Goal: Transaction & Acquisition: Purchase product/service

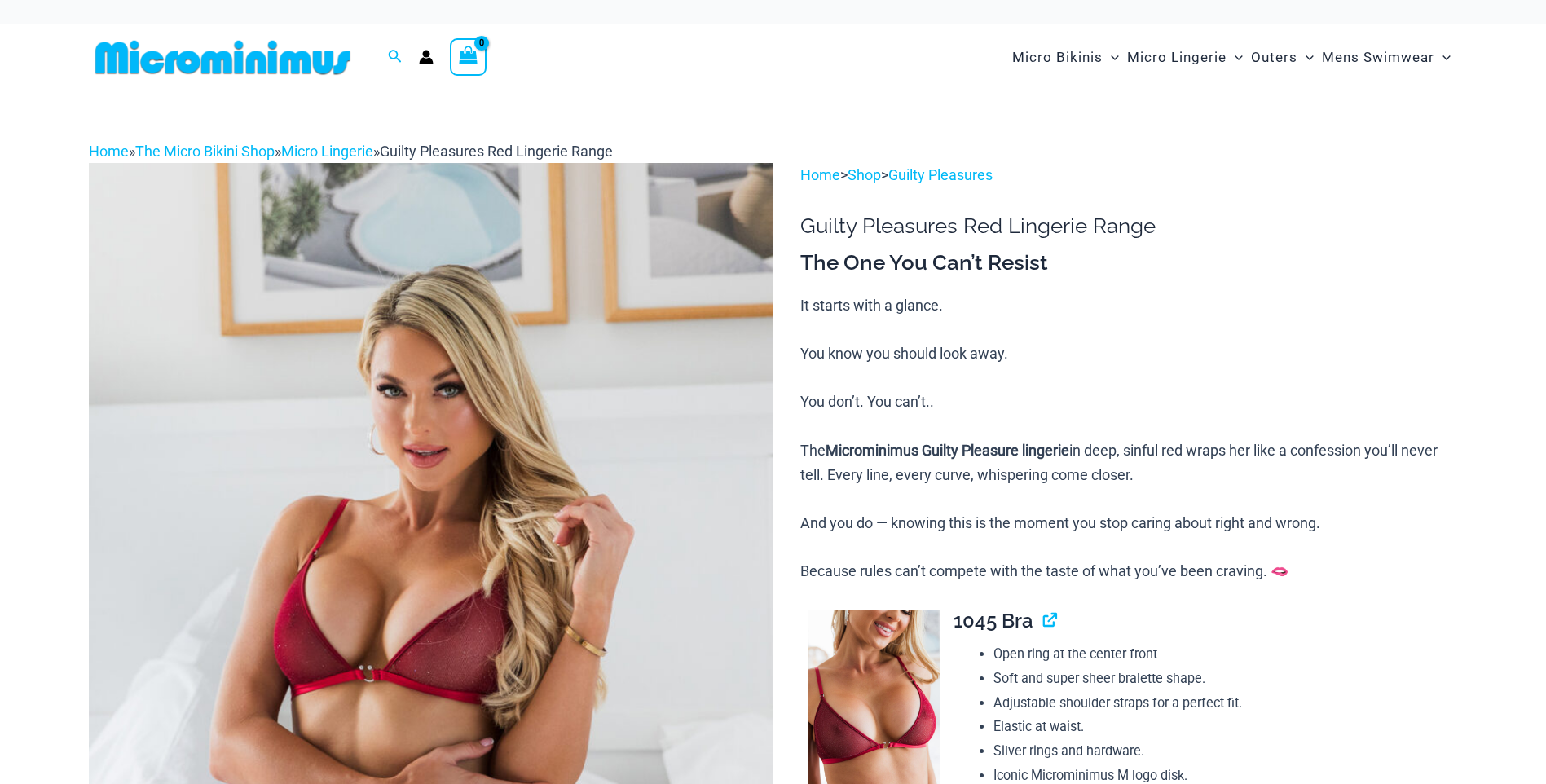
scroll to position [244, 0]
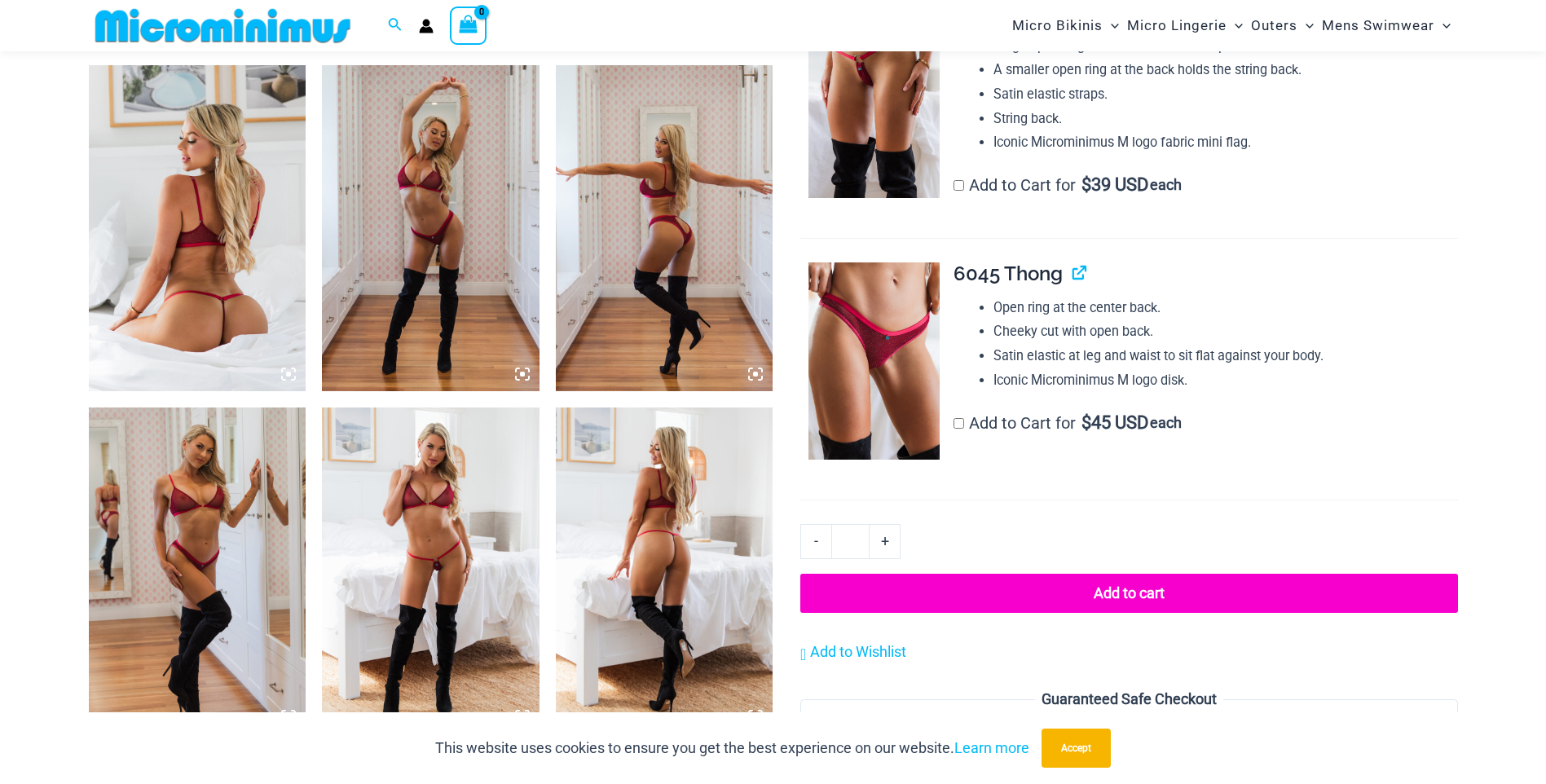
scroll to position [800, 0]
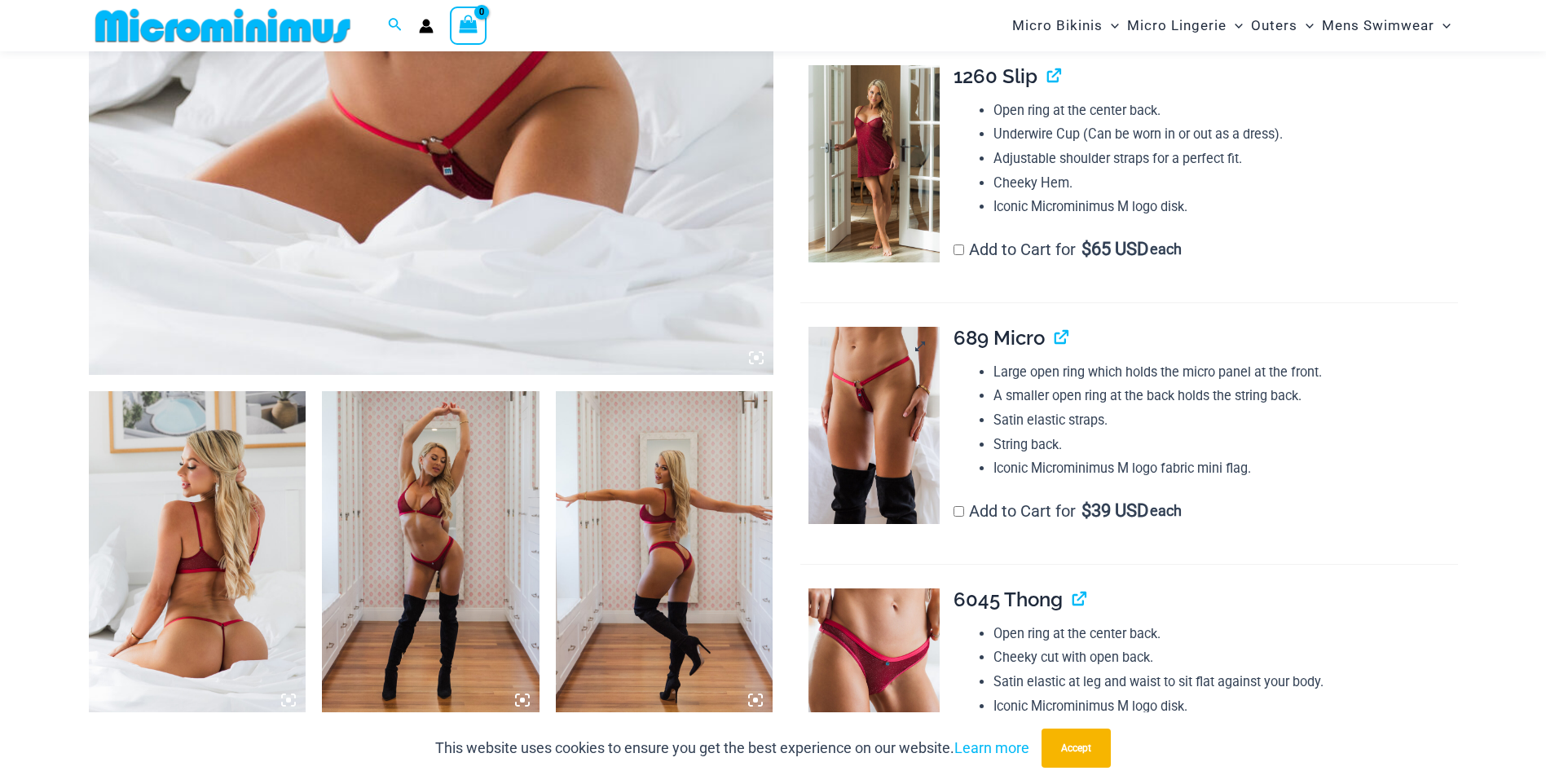
click at [895, 431] on img at bounding box center [873, 425] width 132 height 197
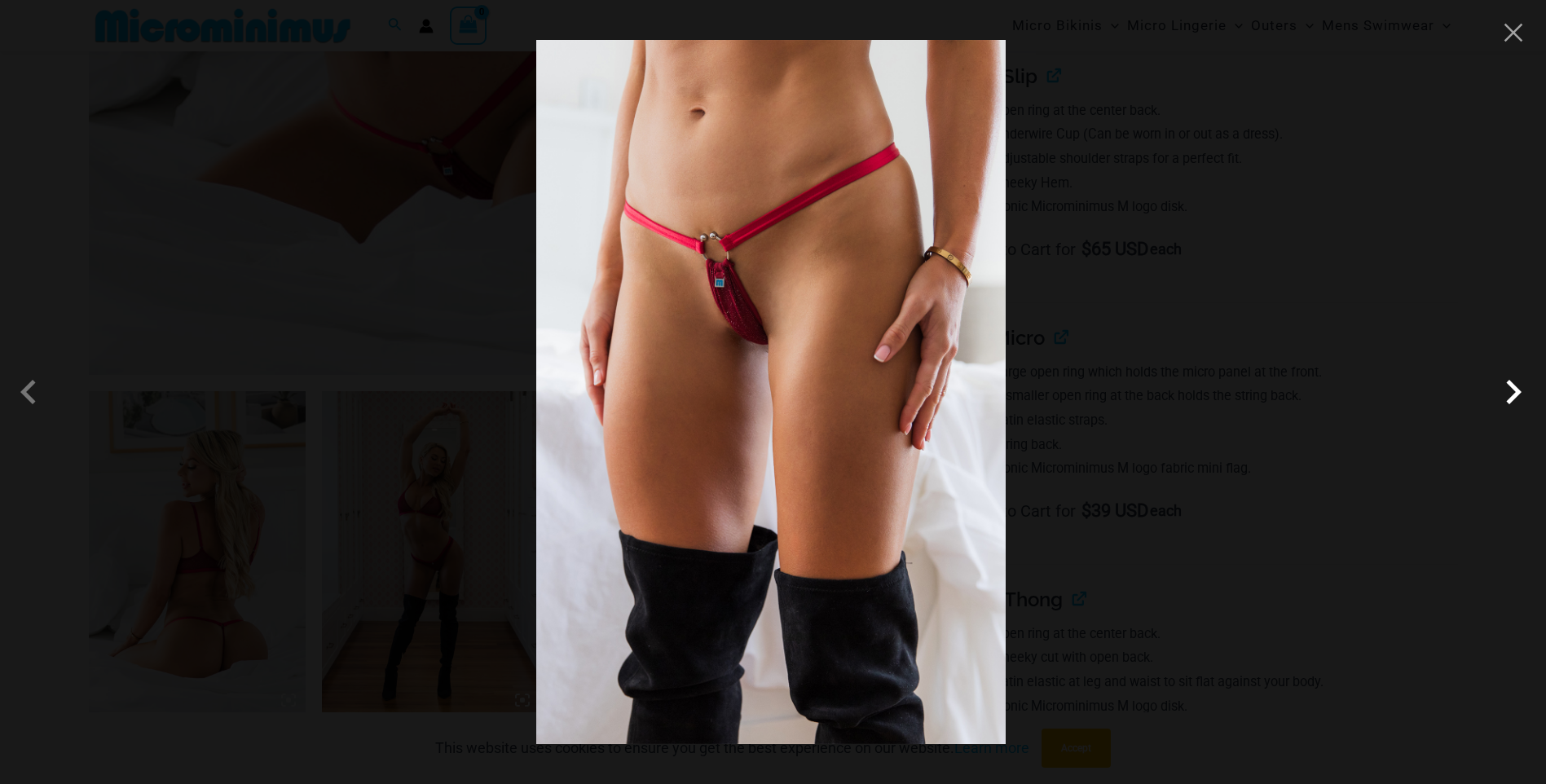
click at [1513, 402] on span at bounding box center [1512, 391] width 49 height 49
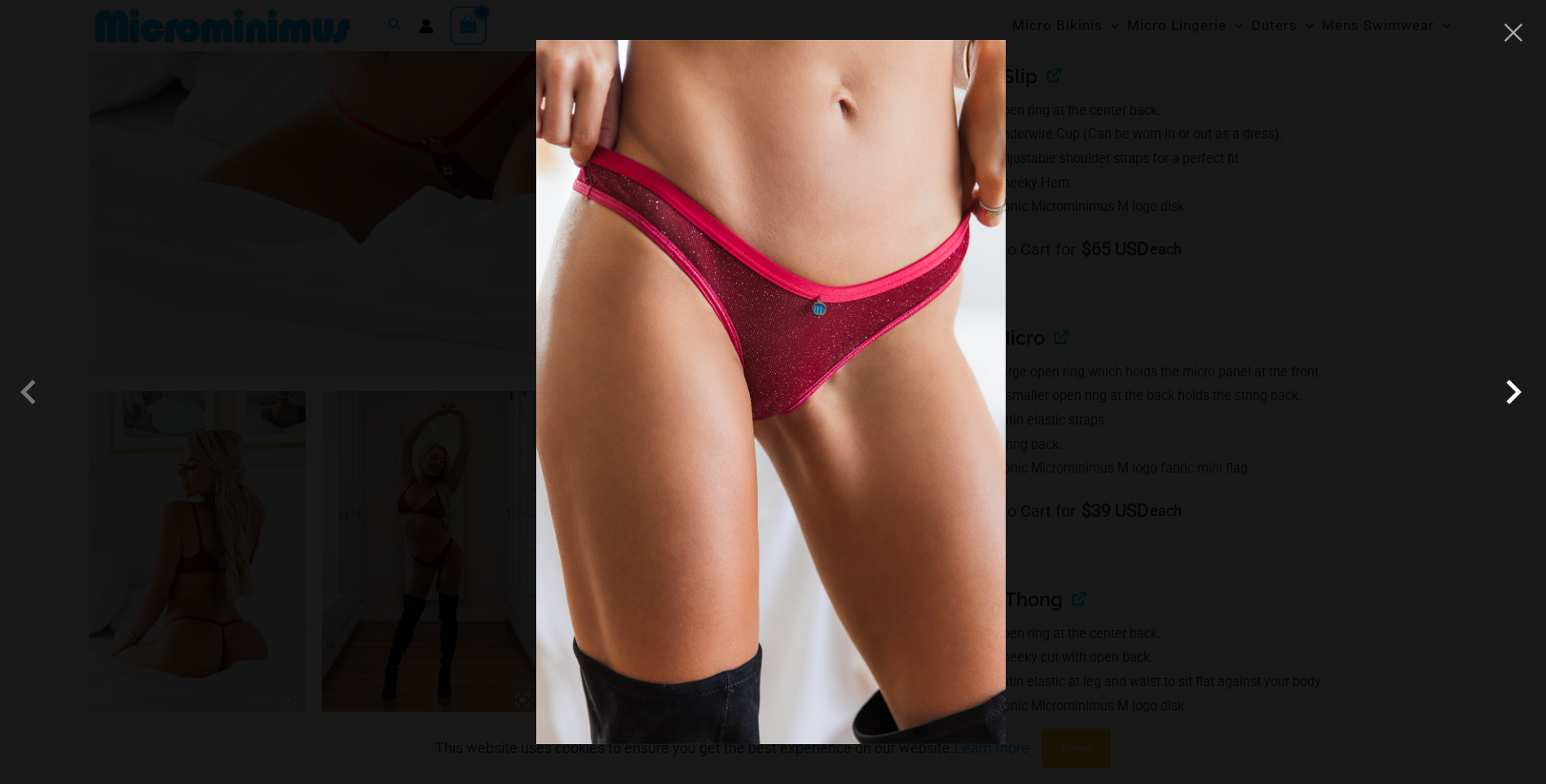
click at [1513, 402] on span at bounding box center [1512, 391] width 49 height 49
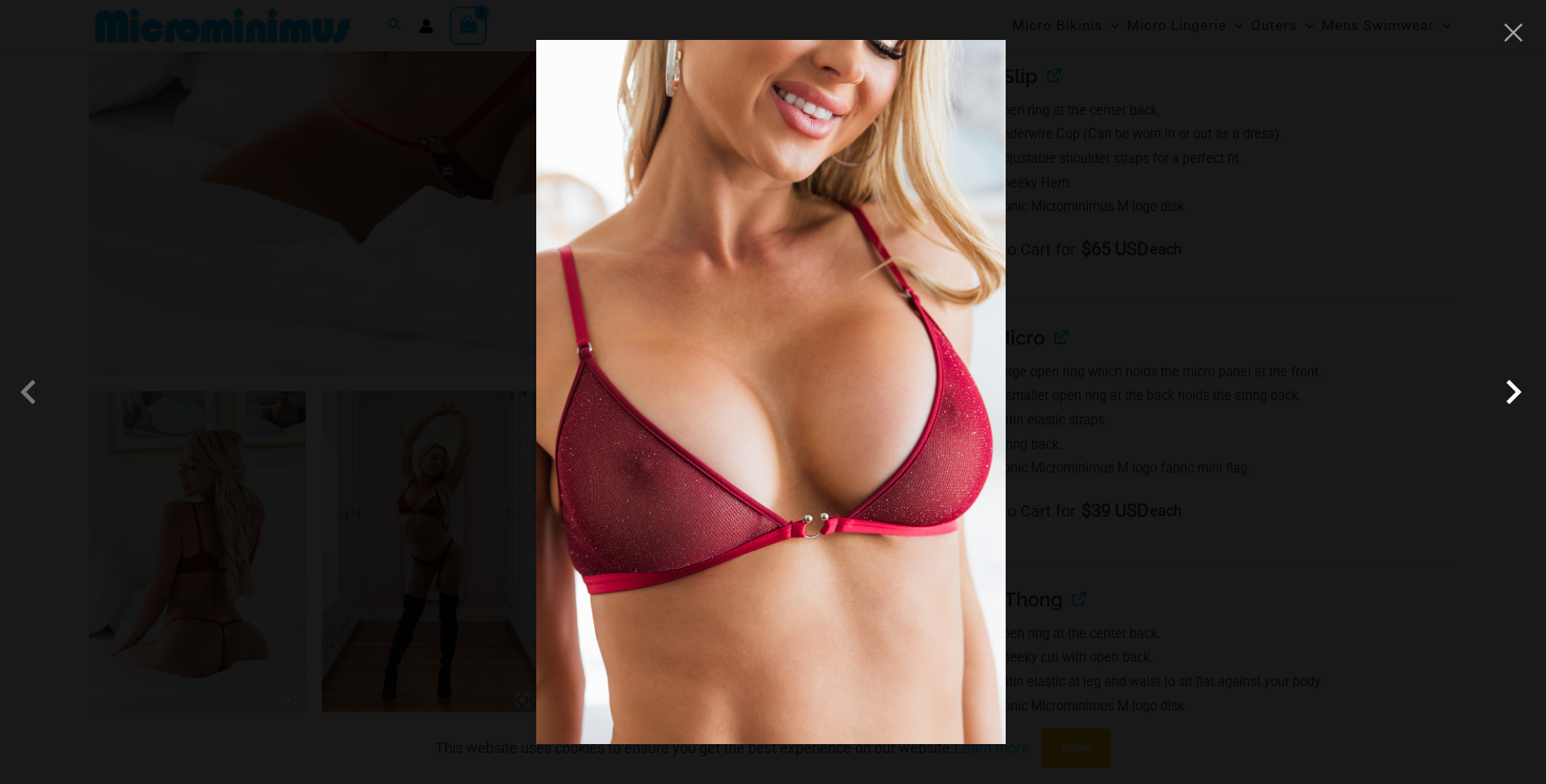
click at [1513, 401] on span at bounding box center [1512, 391] width 49 height 49
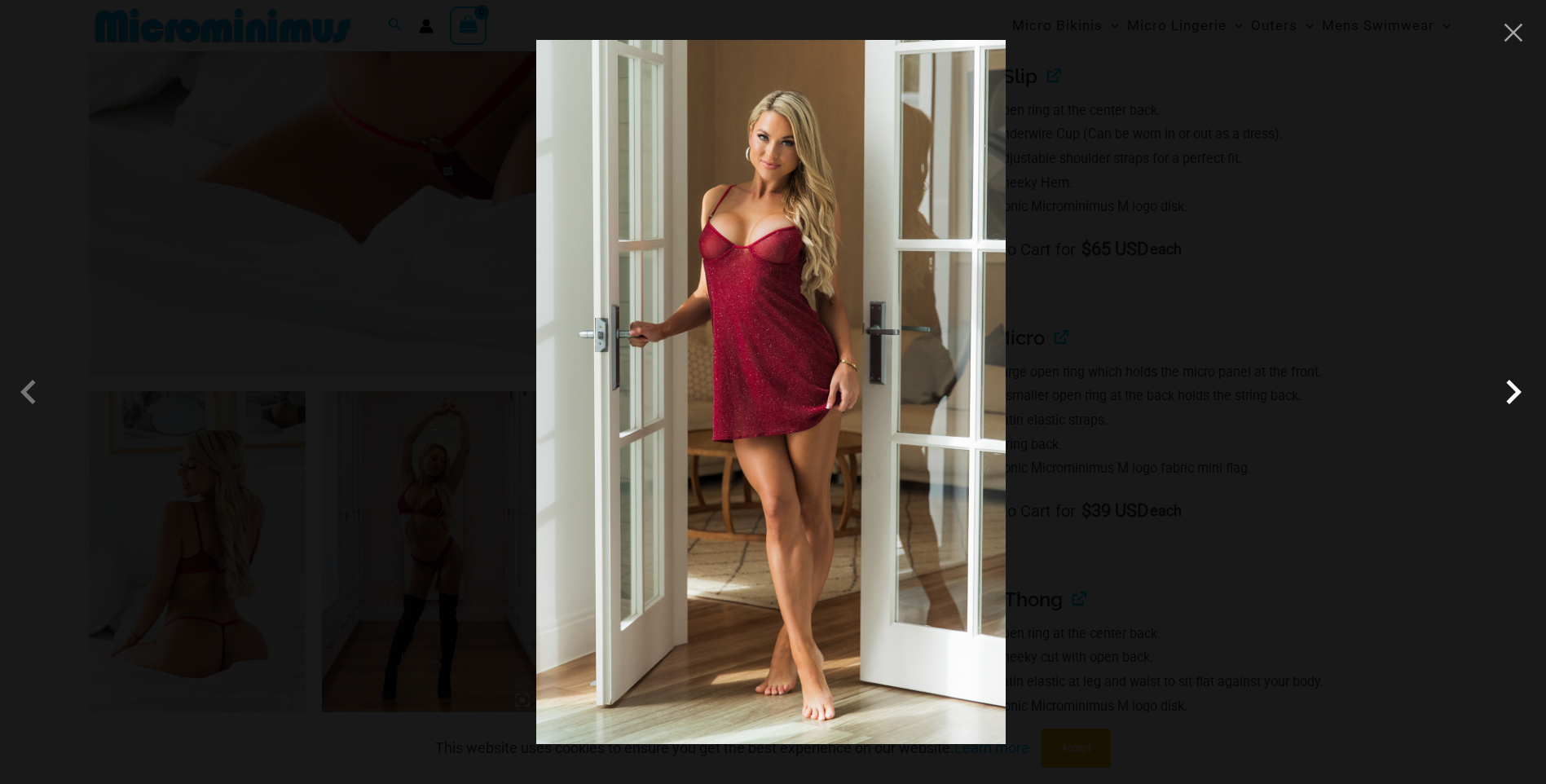
click at [1513, 401] on span at bounding box center [1512, 391] width 49 height 49
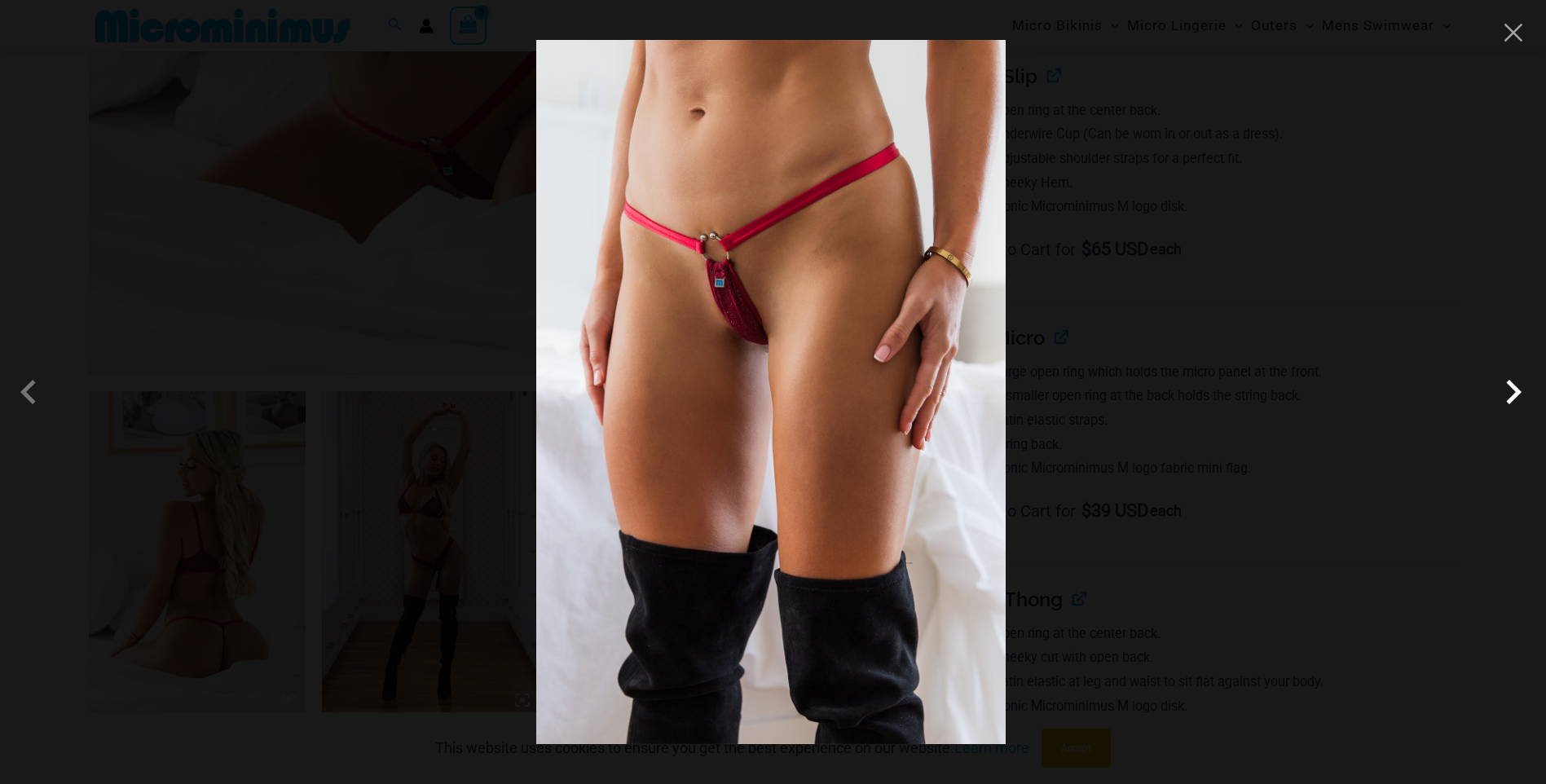
click at [1513, 401] on span at bounding box center [1512, 391] width 49 height 49
